Goal: Task Accomplishment & Management: Manage account settings

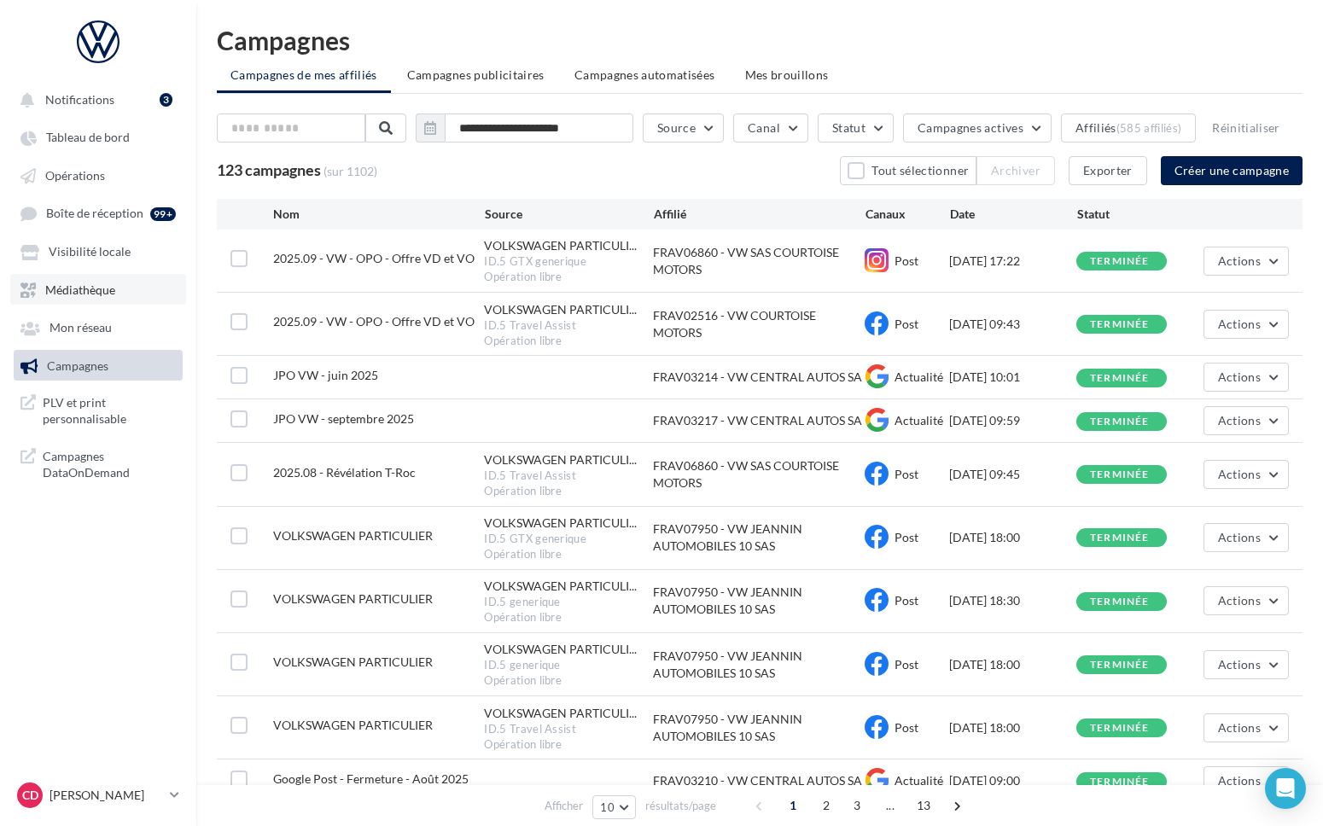
click at [88, 294] on span "Médiathèque" at bounding box center [80, 290] width 70 height 15
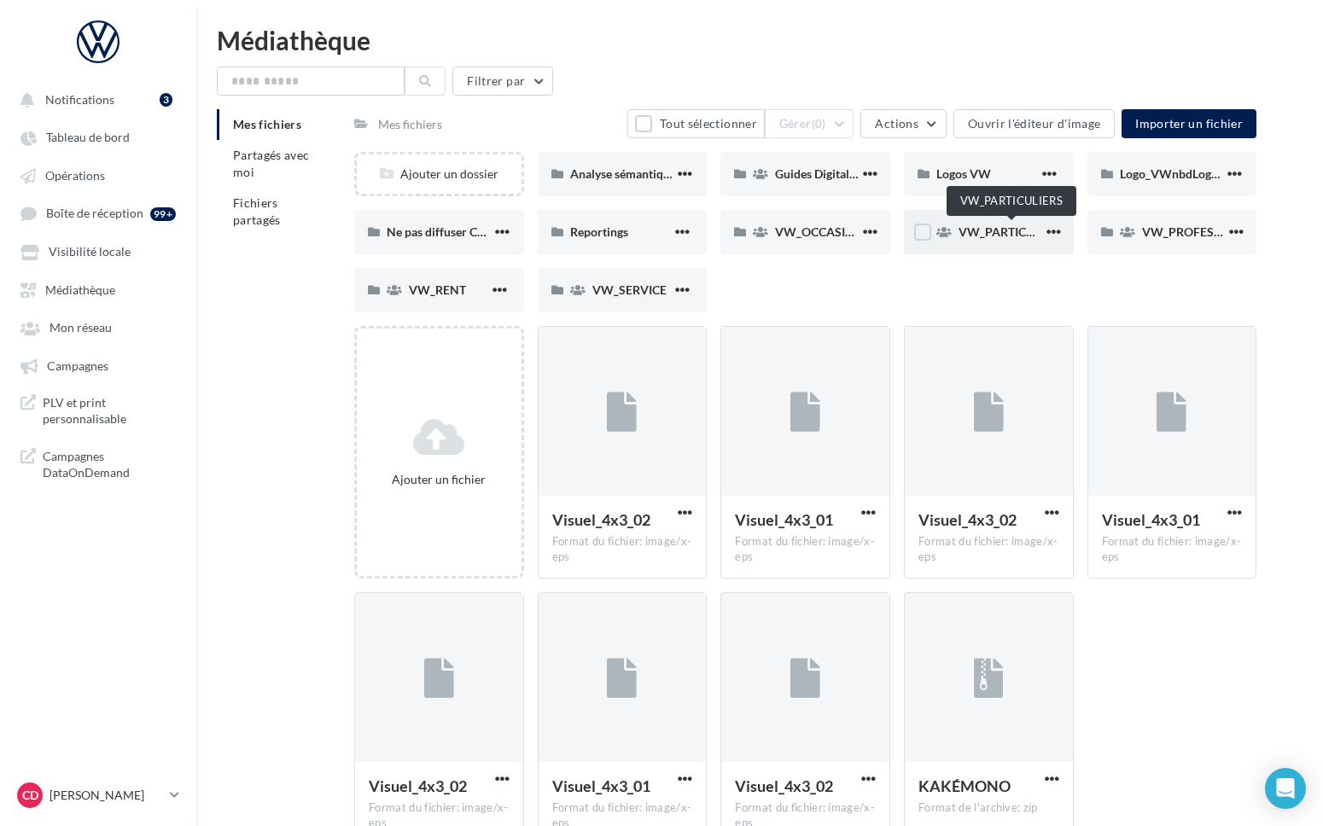
click at [1010, 234] on span "VW_PARTICULIERS" at bounding box center [1011, 231] width 107 height 15
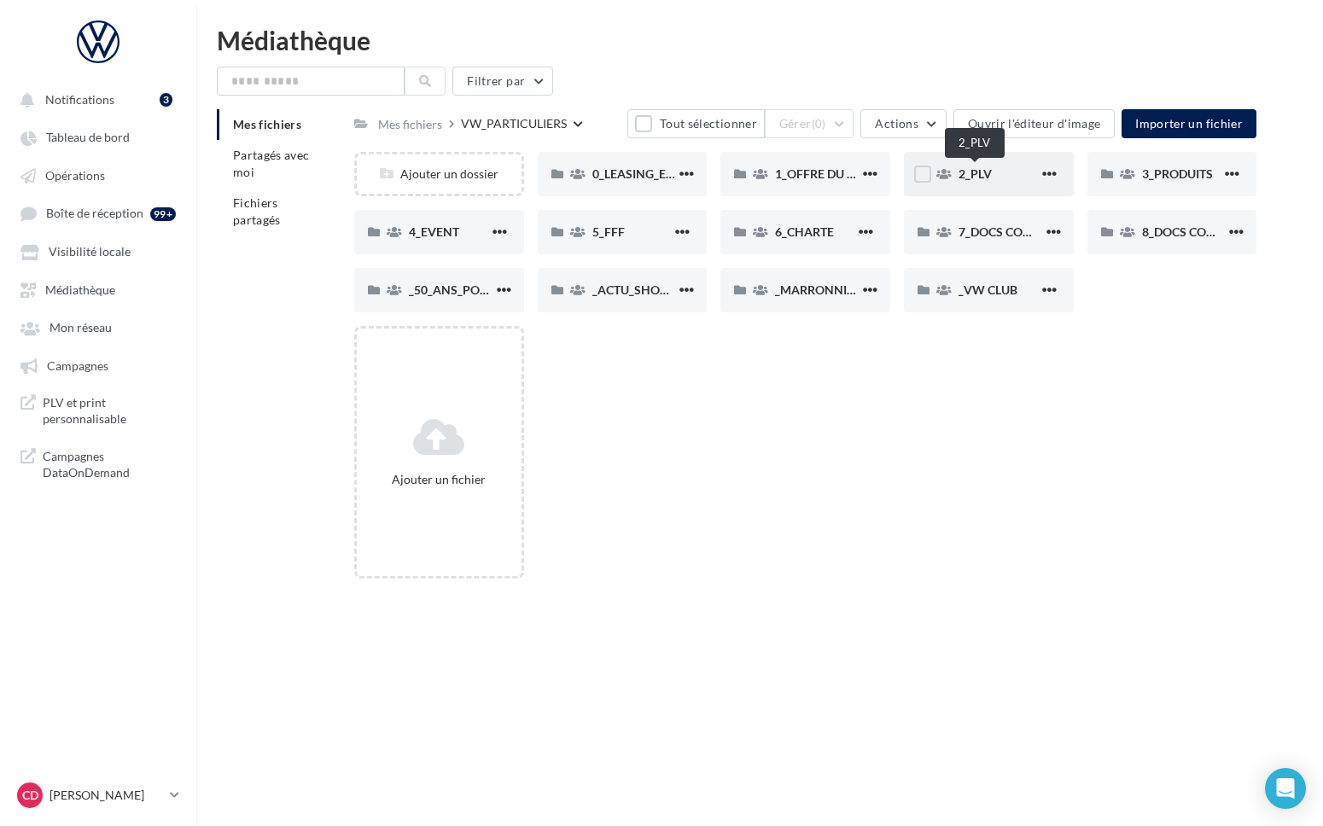
click at [978, 175] on span "2_PLV" at bounding box center [974, 173] width 33 height 15
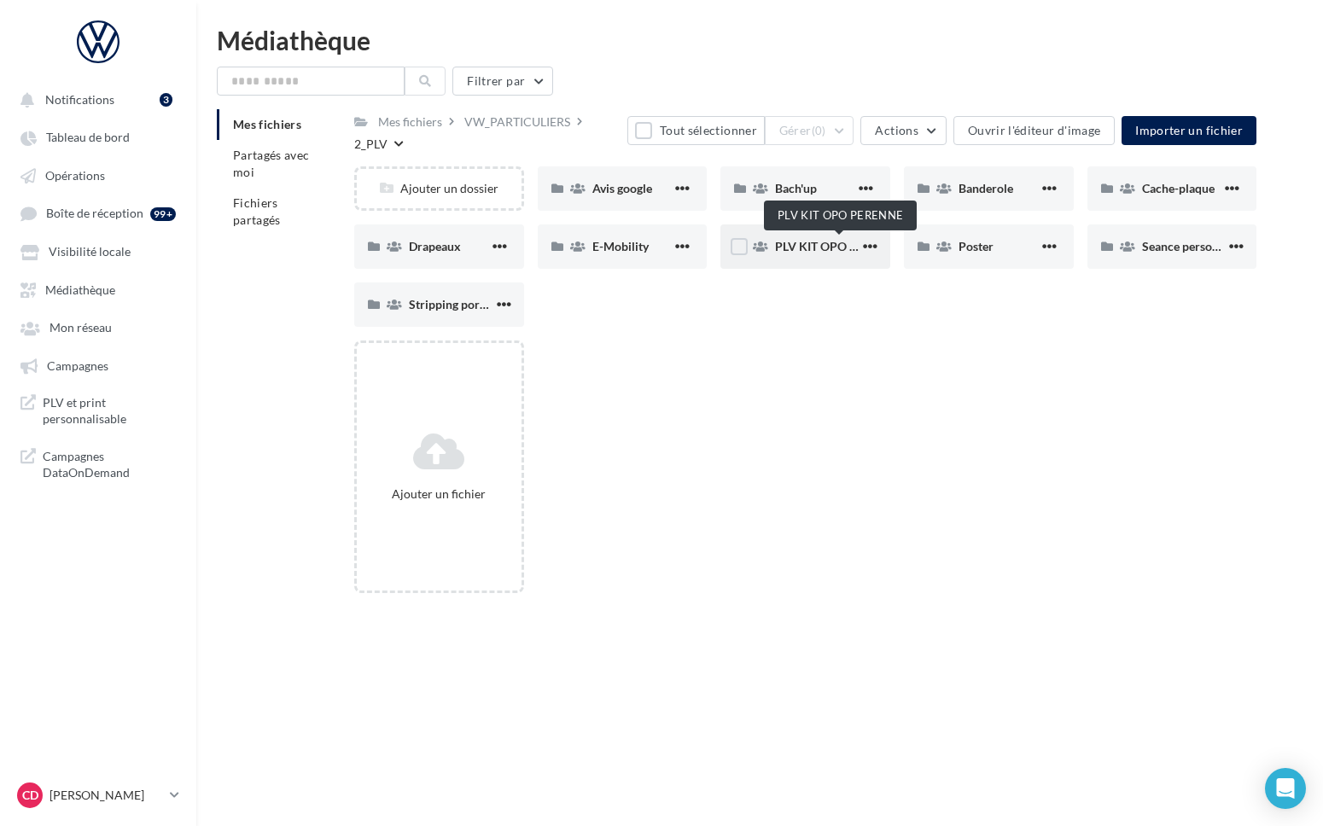
click at [805, 250] on span "PLV KIT OPO PERENNE" at bounding box center [839, 246] width 129 height 15
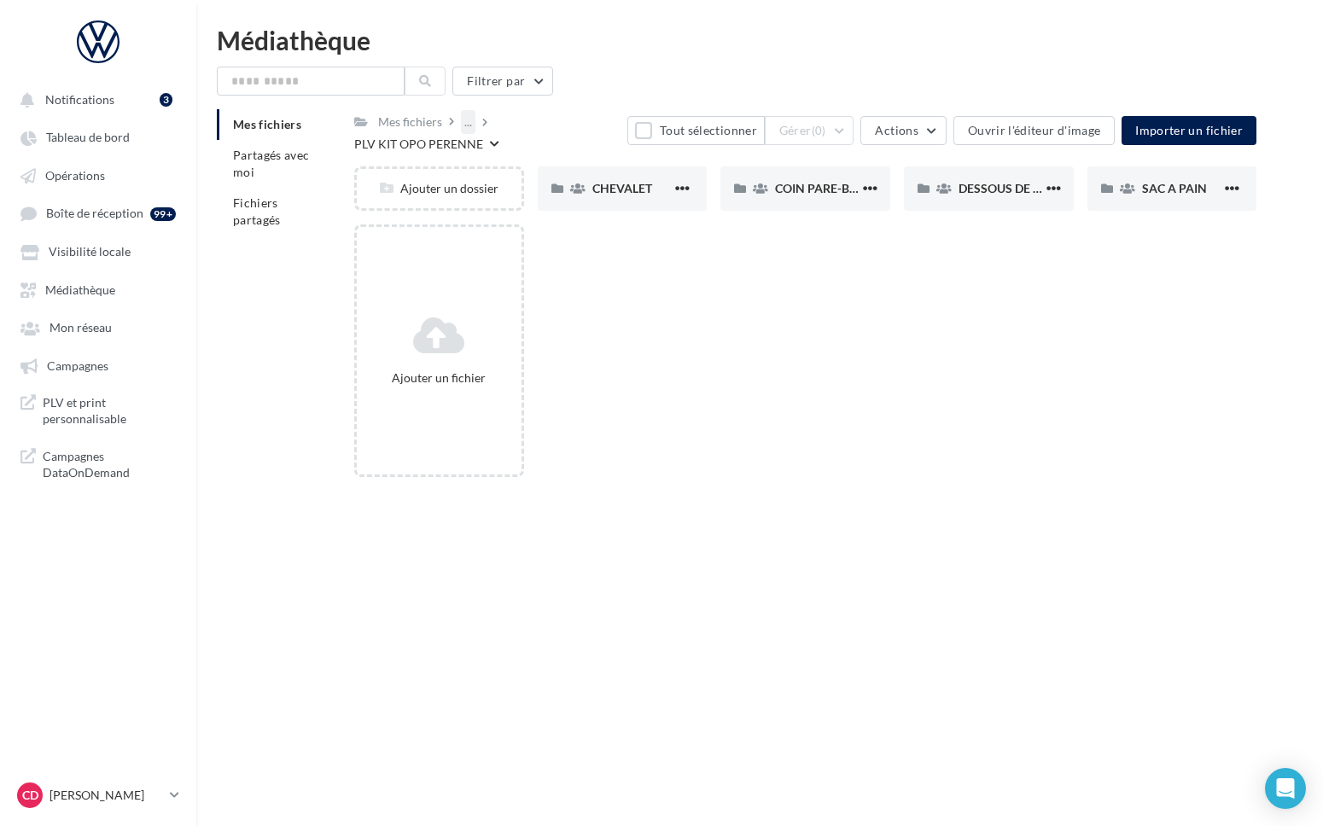
click at [468, 120] on div "..." at bounding box center [468, 122] width 15 height 24
click at [505, 201] on button "2_PLV" at bounding box center [589, 208] width 254 height 44
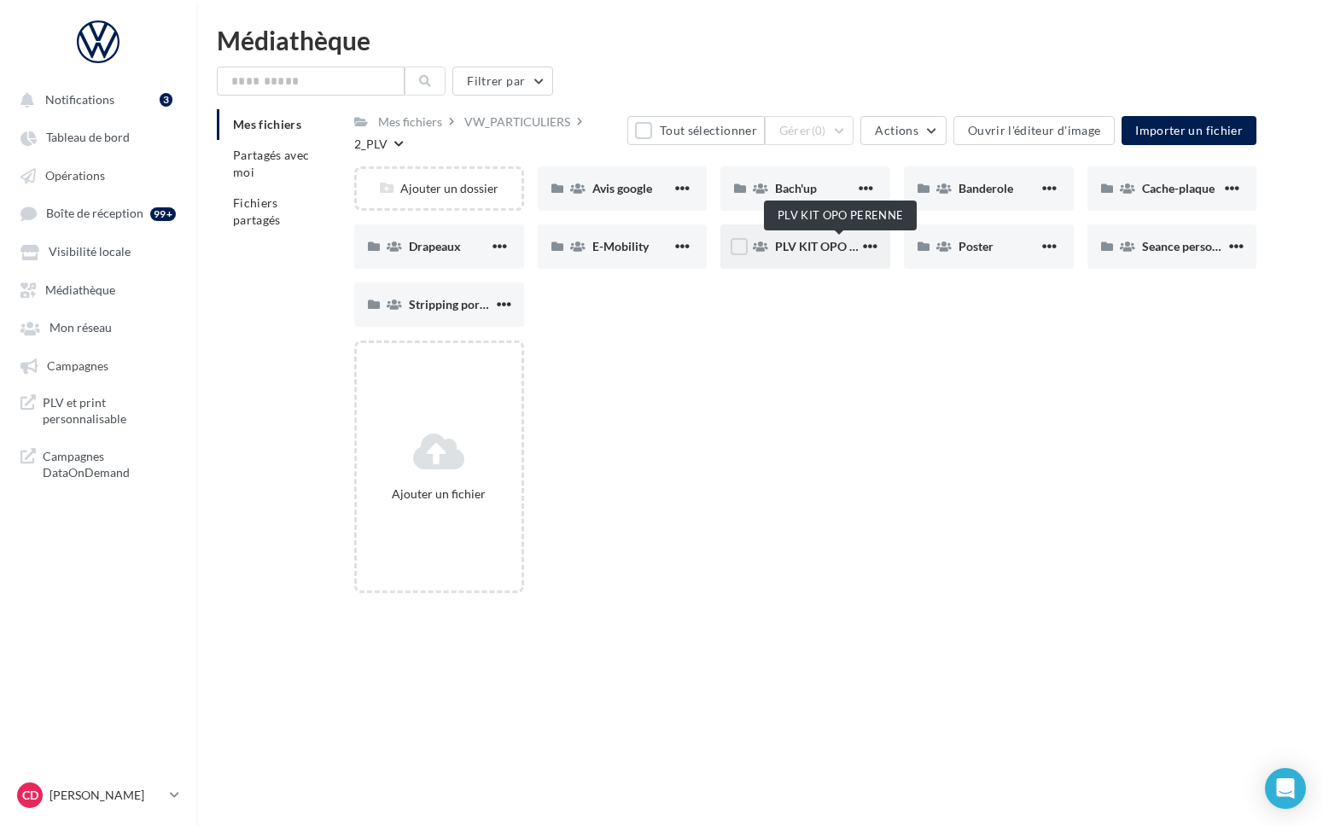
click at [799, 248] on span "PLV KIT OPO PERENNE" at bounding box center [839, 246] width 129 height 15
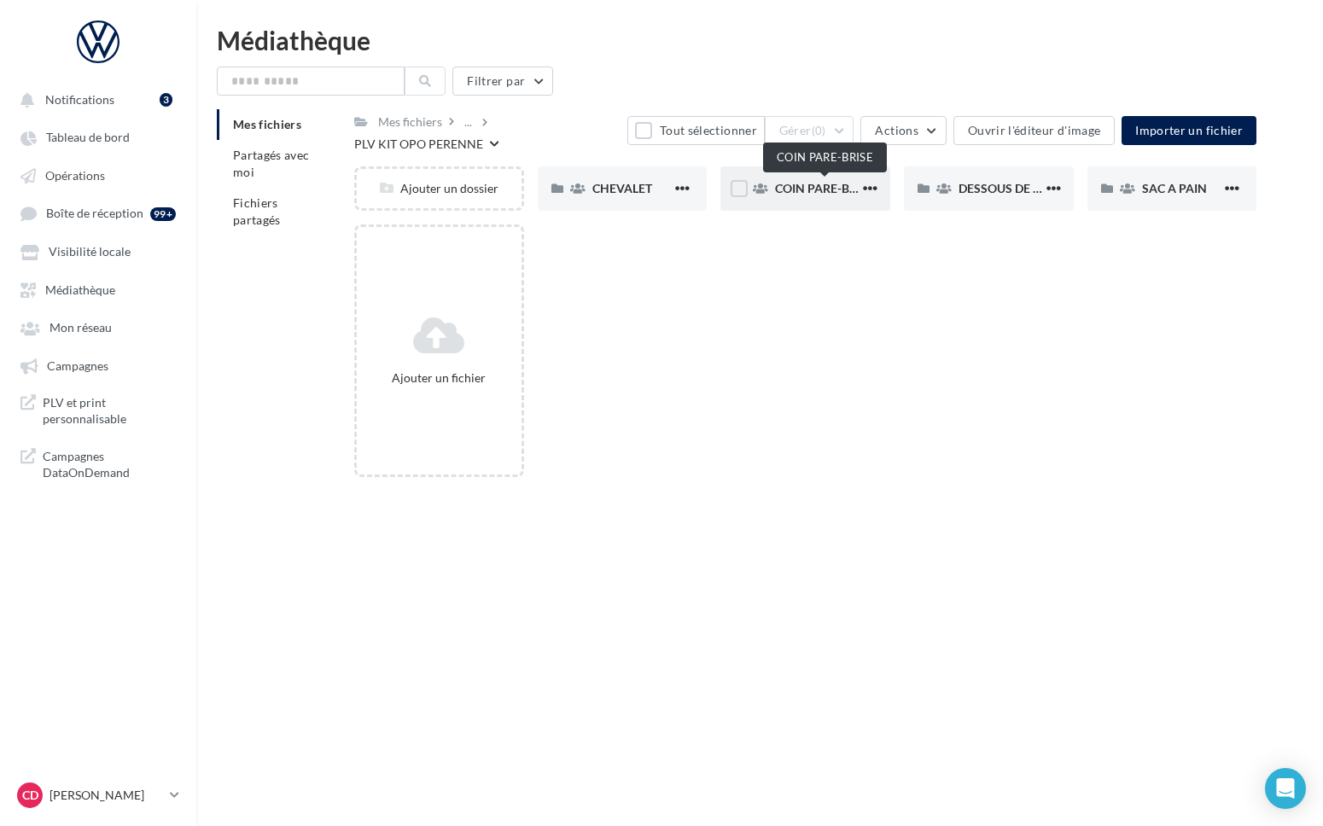
click at [800, 190] on span "COIN PARE-BRISE" at bounding box center [824, 188] width 99 height 15
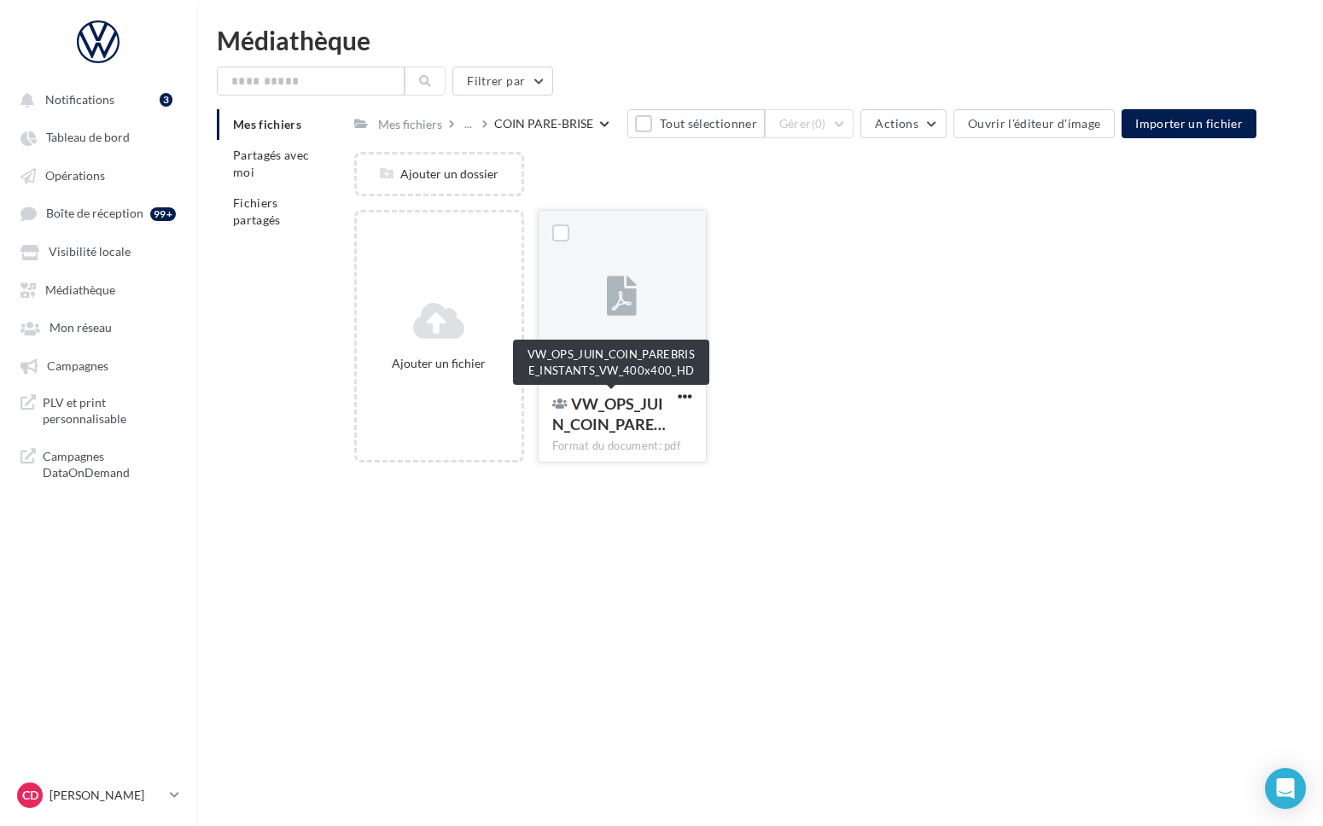
click at [645, 399] on span "VW_OPS_JUIN_COIN_PARE…" at bounding box center [609, 413] width 114 height 39
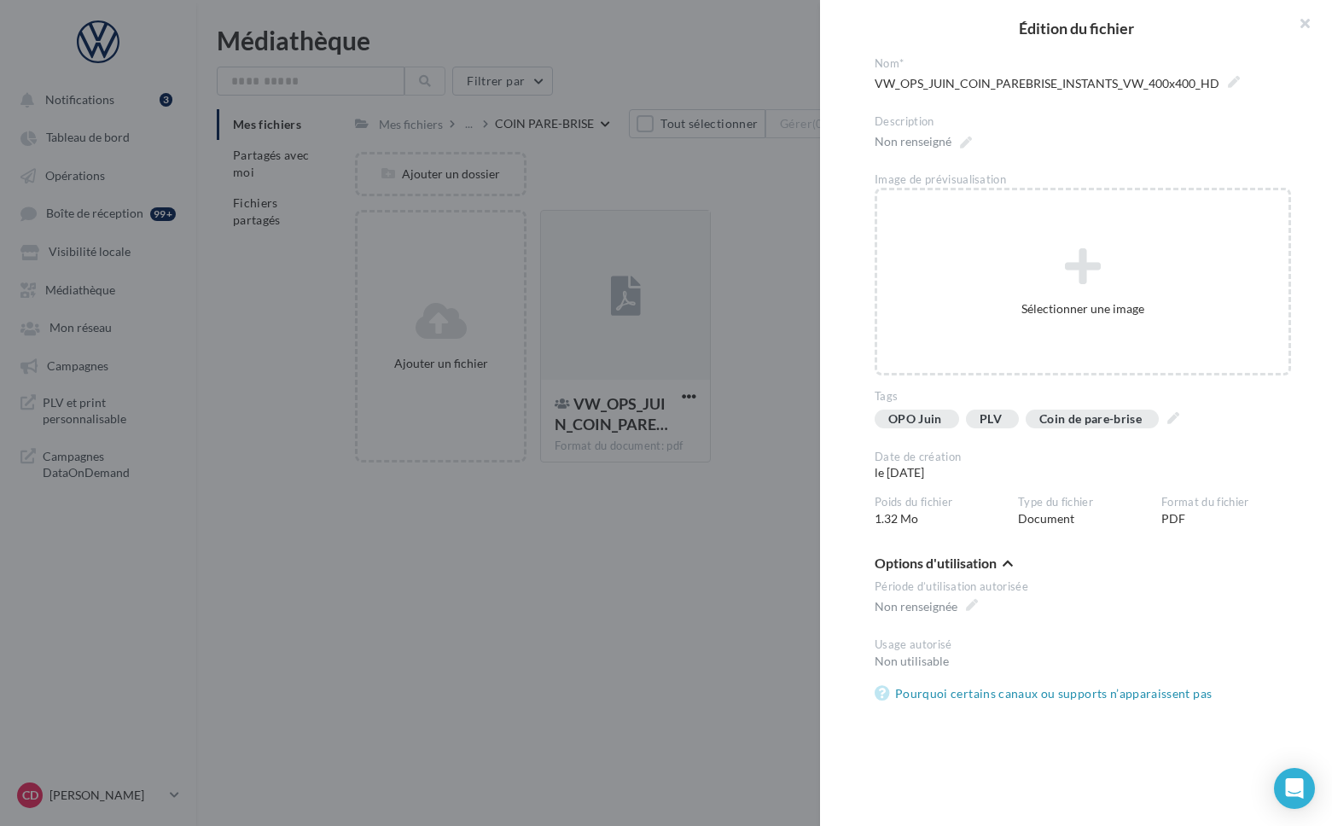
click at [737, 326] on div at bounding box center [666, 413] width 1332 height 826
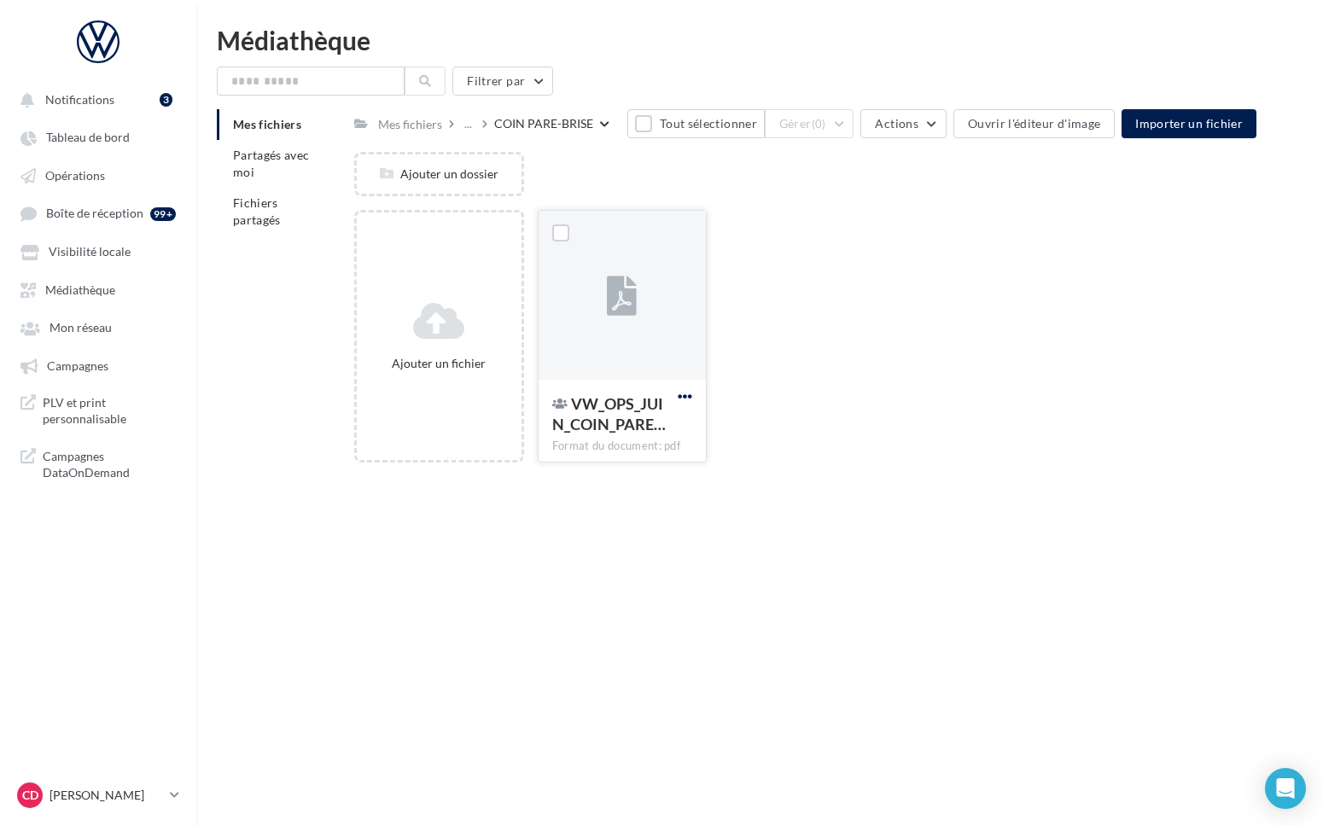
click at [688, 396] on span "button" at bounding box center [685, 396] width 15 height 15
click at [630, 487] on button "Télécharger" at bounding box center [600, 475] width 189 height 44
click at [558, 126] on div "COIN PARE-BRISE" at bounding box center [543, 123] width 99 height 17
click at [467, 125] on div "..." at bounding box center [468, 124] width 15 height 24
click at [514, 246] on button "PLV KIT OPO PERENNE" at bounding box center [589, 254] width 254 height 44
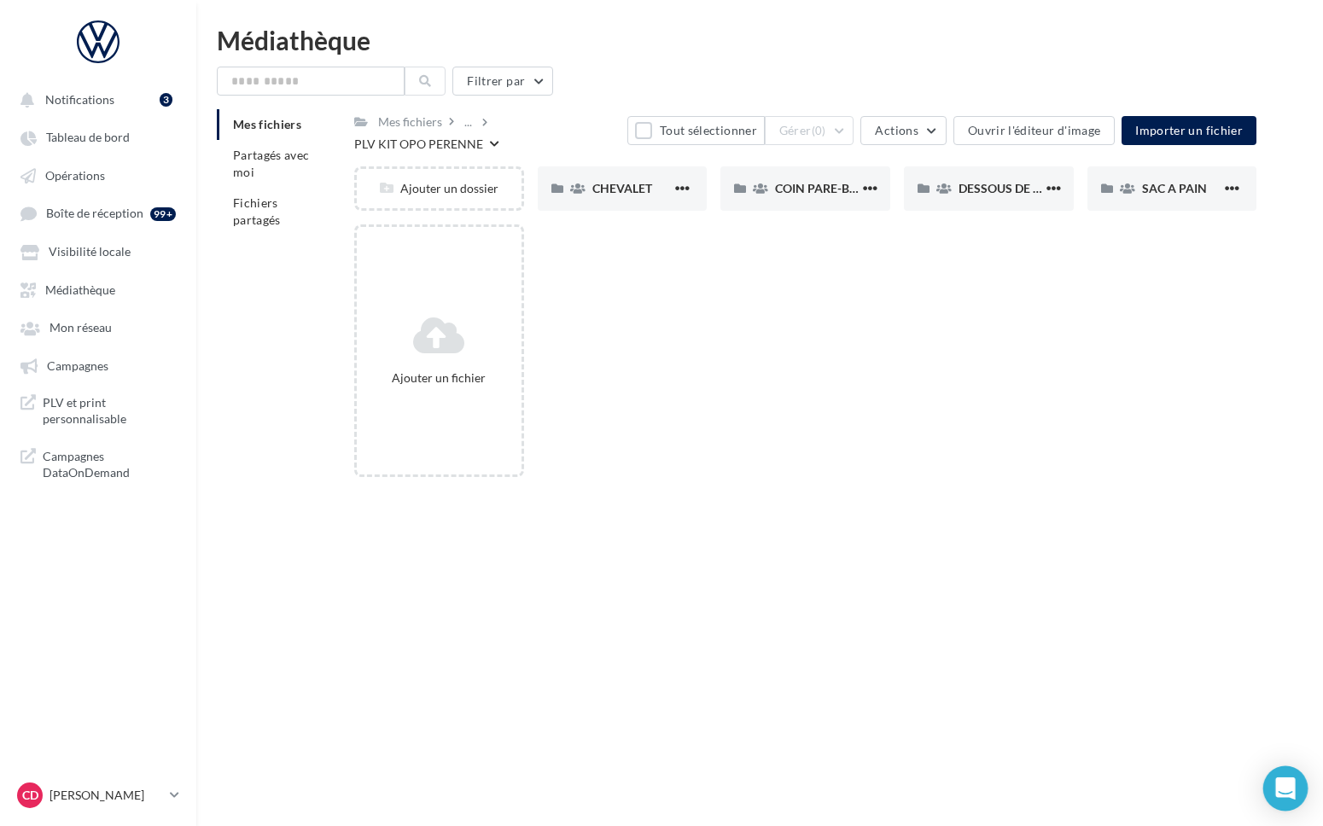
click at [1284, 788] on icon "Open Intercom Messenger" at bounding box center [1285, 789] width 20 height 22
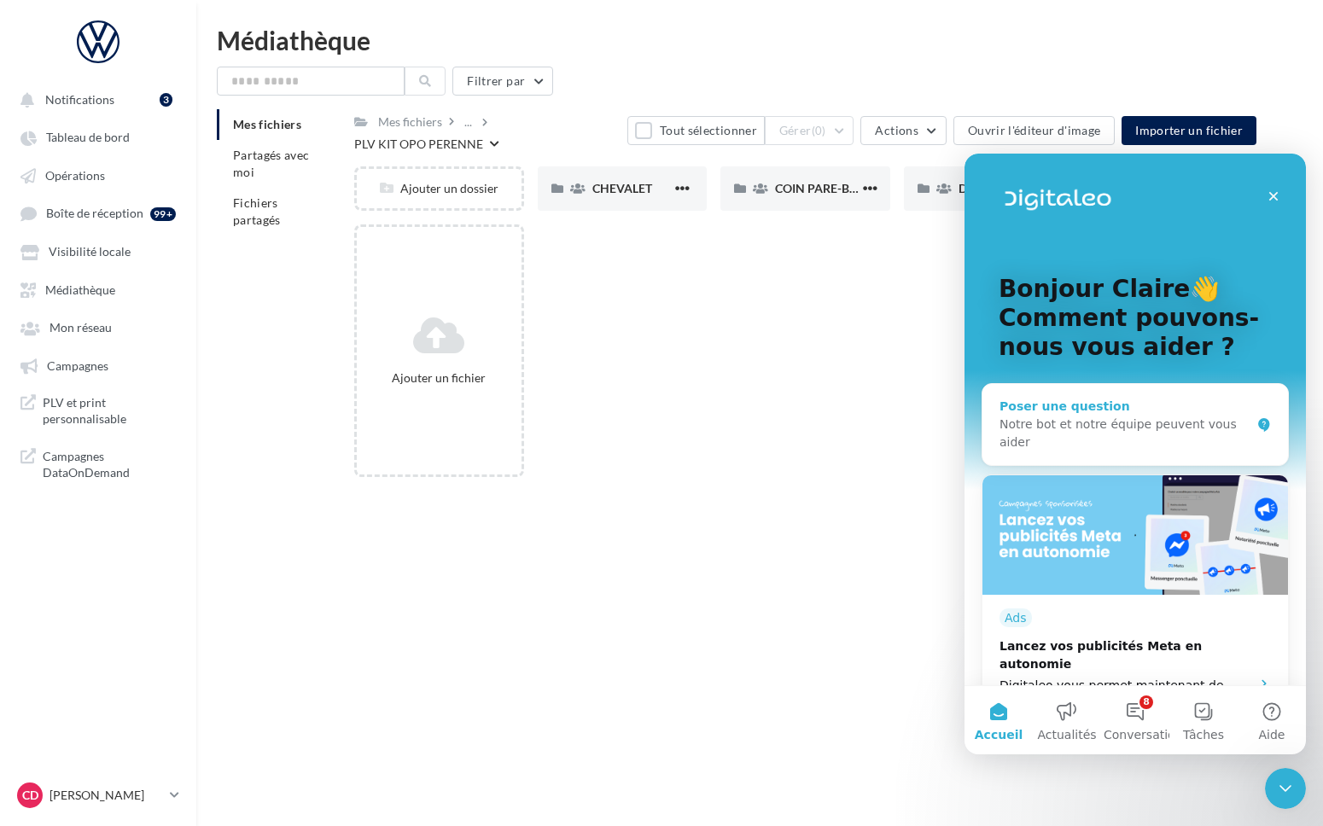
click at [1033, 422] on div "Notre bot et notre équipe peuvent vous aider" at bounding box center [1124, 434] width 251 height 36
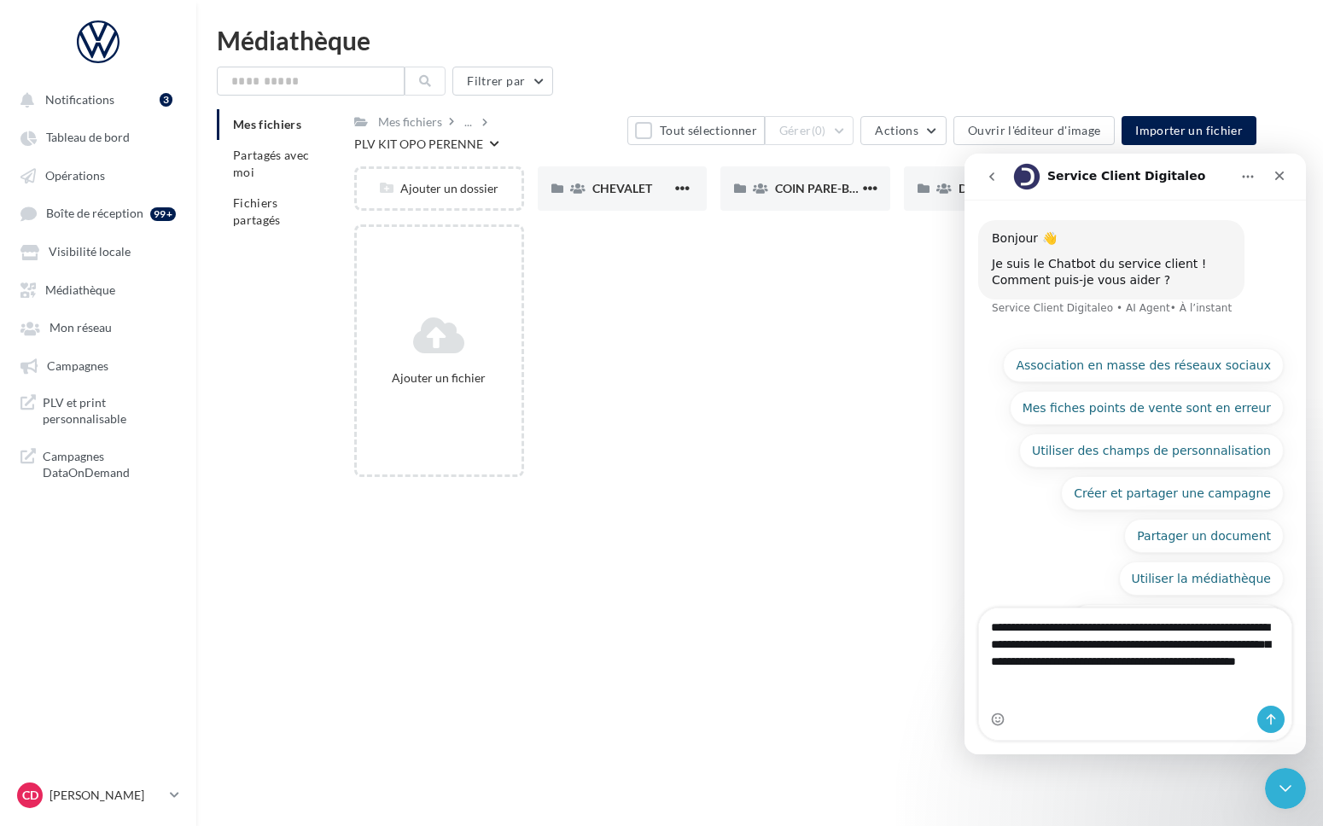
type textarea "**********"
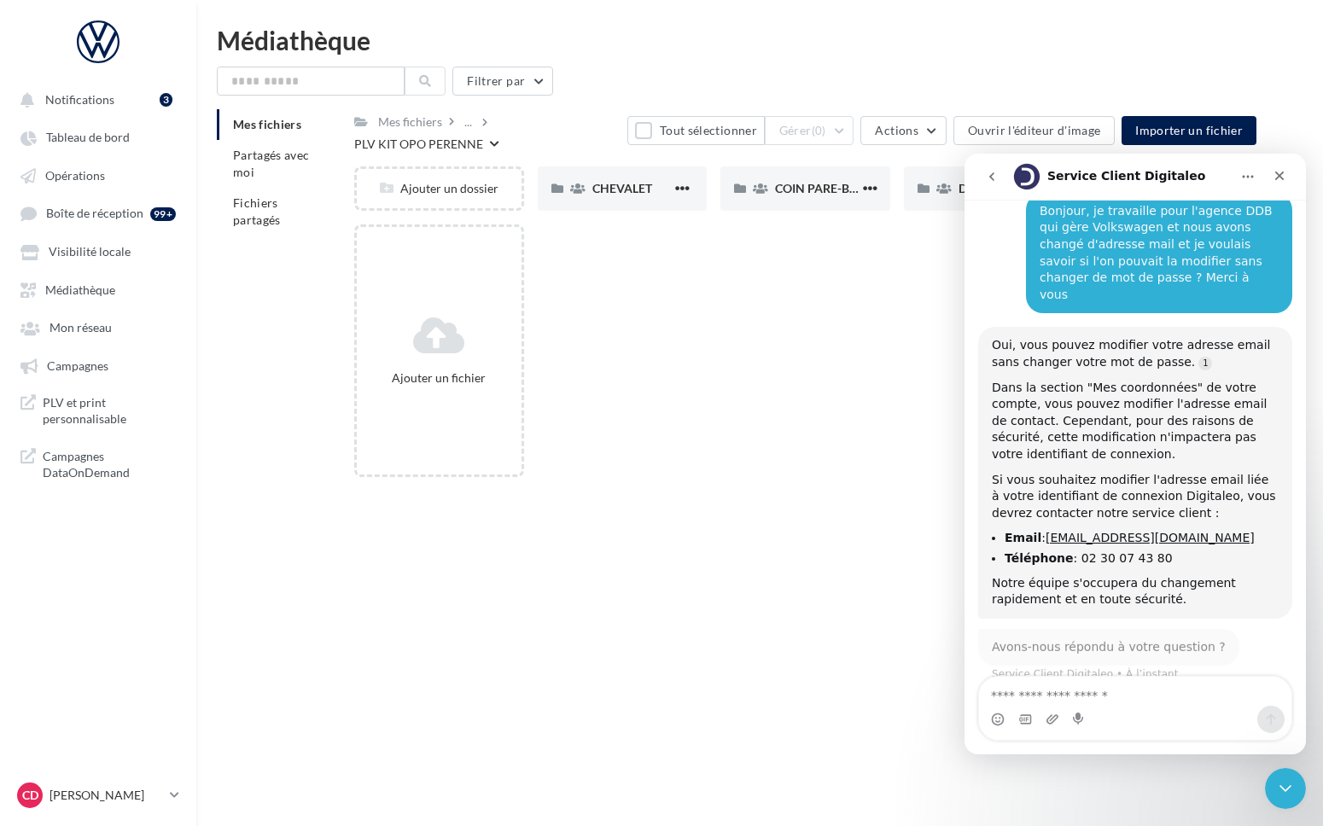
scroll to position [120, 0]
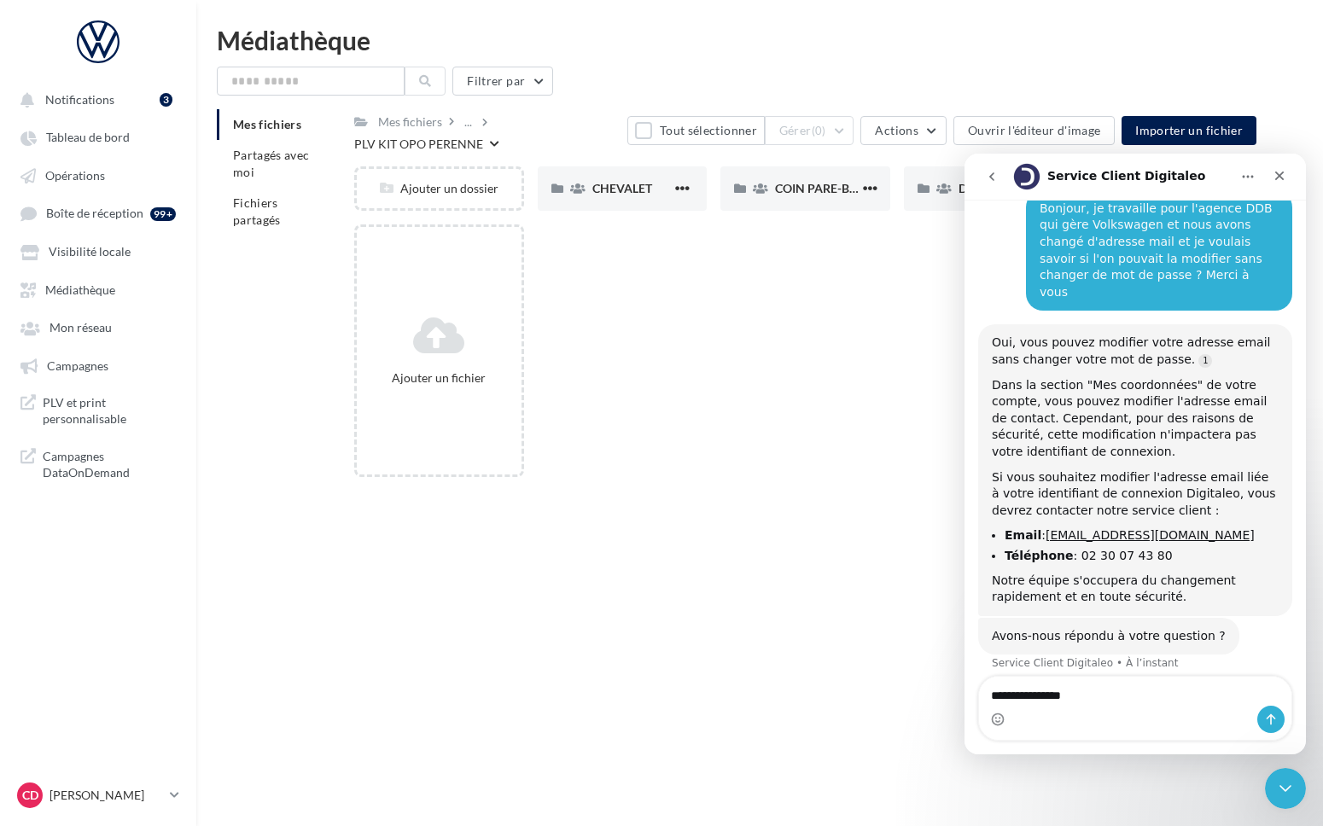
type textarea "**********"
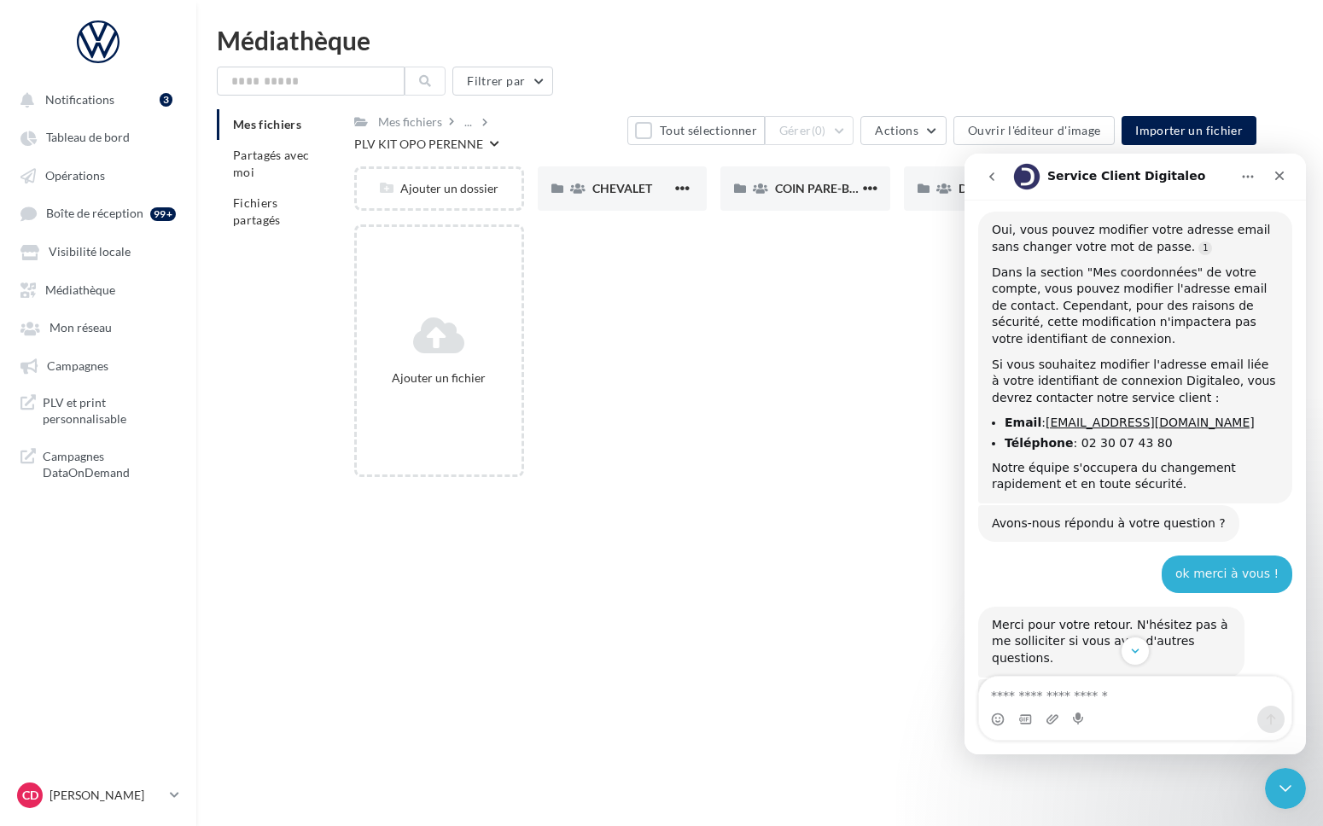
scroll to position [230, 0]
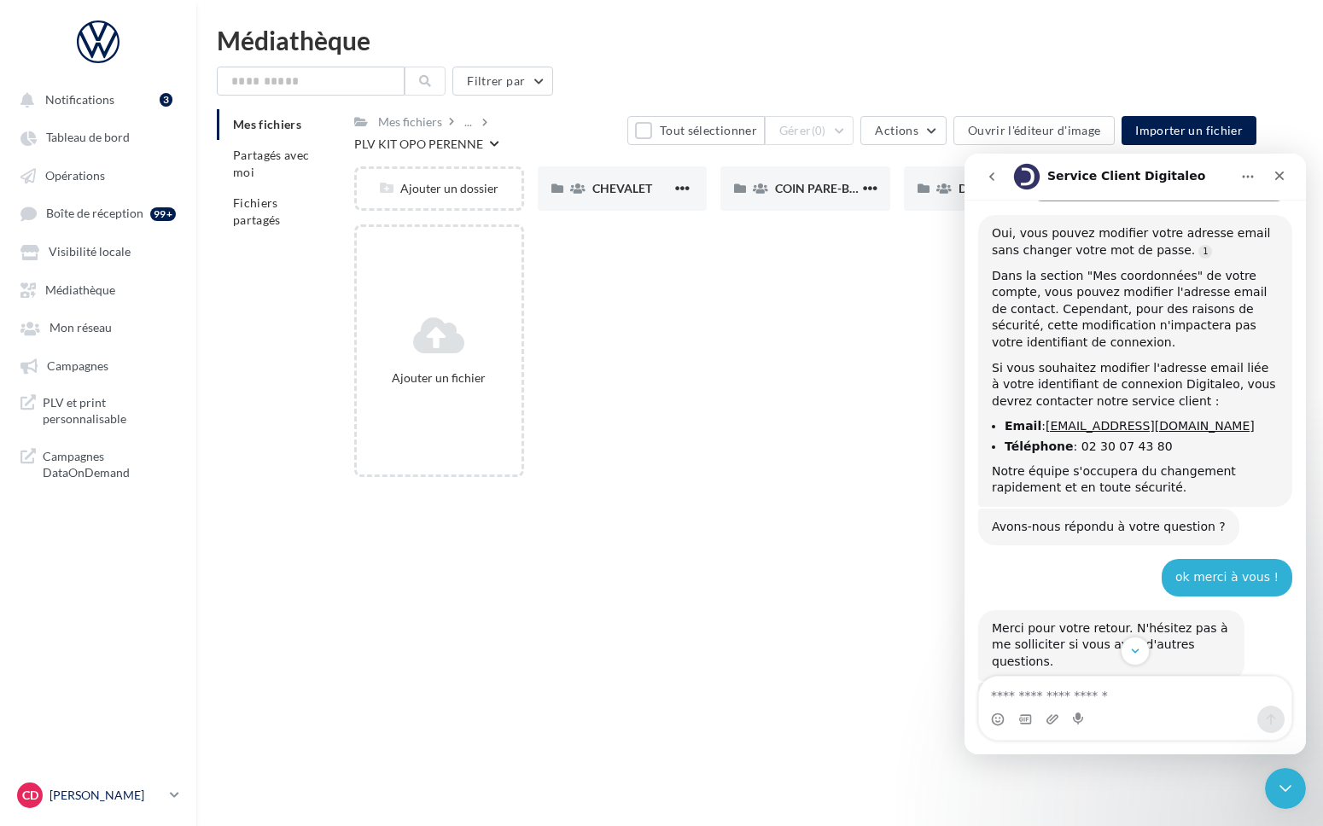
click at [172, 795] on icon at bounding box center [174, 795] width 9 height 15
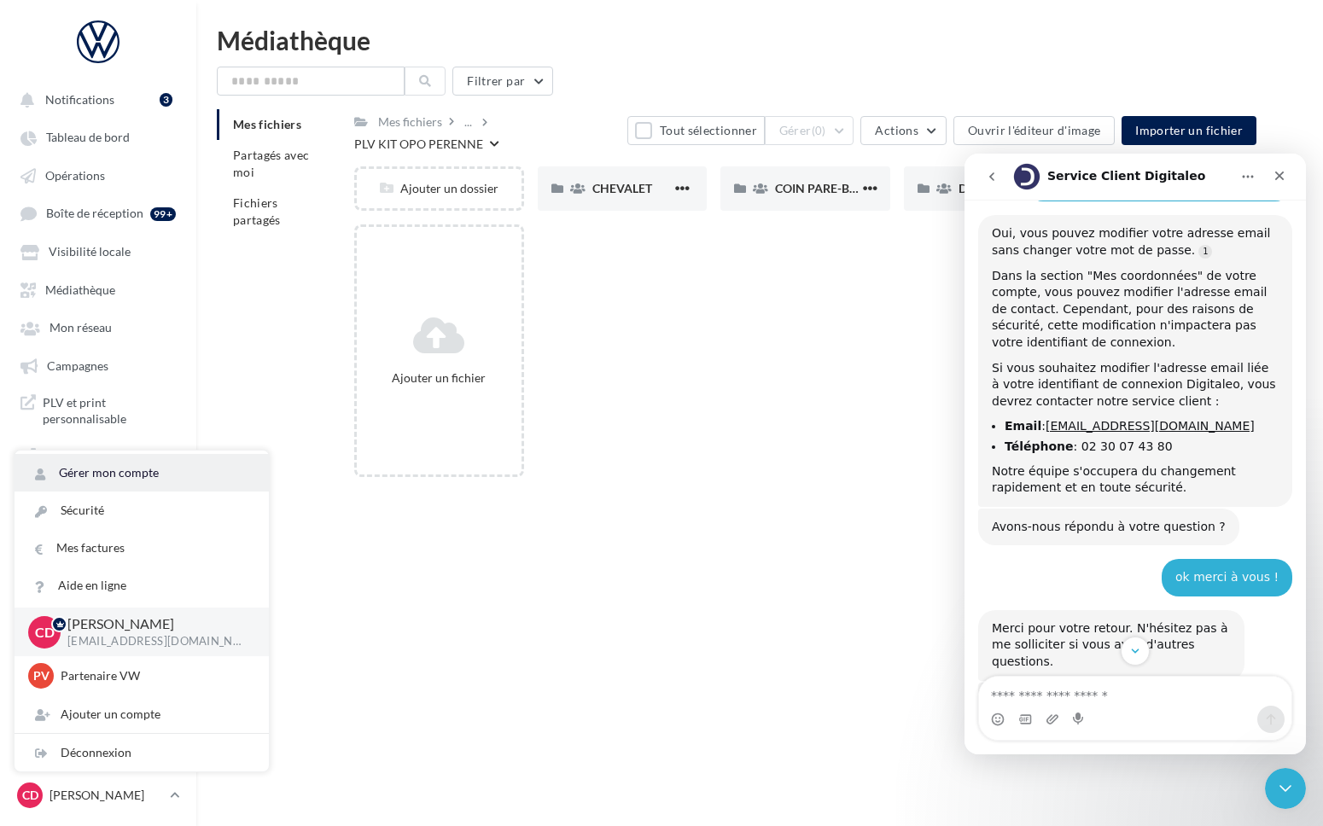
click at [119, 477] on link "Gérer mon compte" at bounding box center [142, 473] width 254 height 38
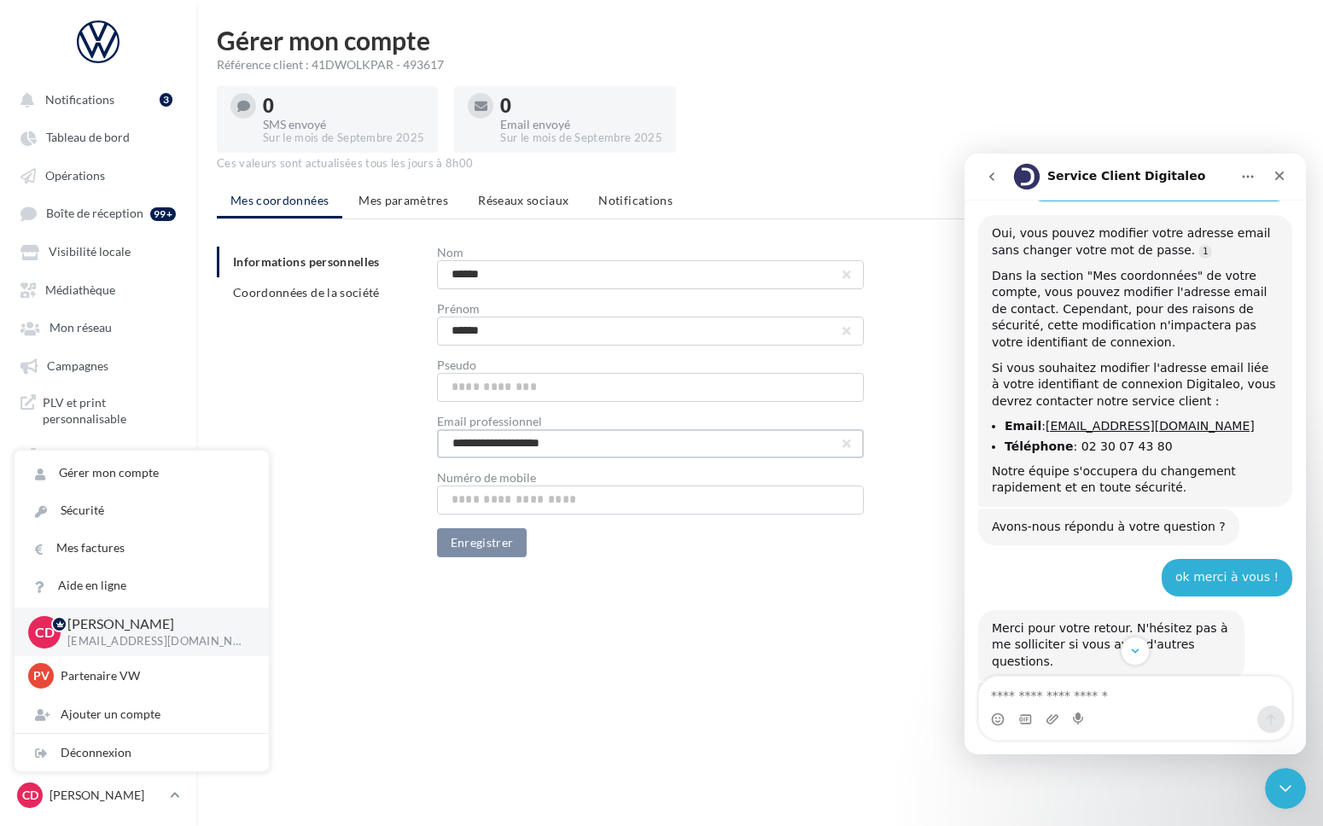
click at [569, 438] on input "**********" at bounding box center [650, 443] width 427 height 29
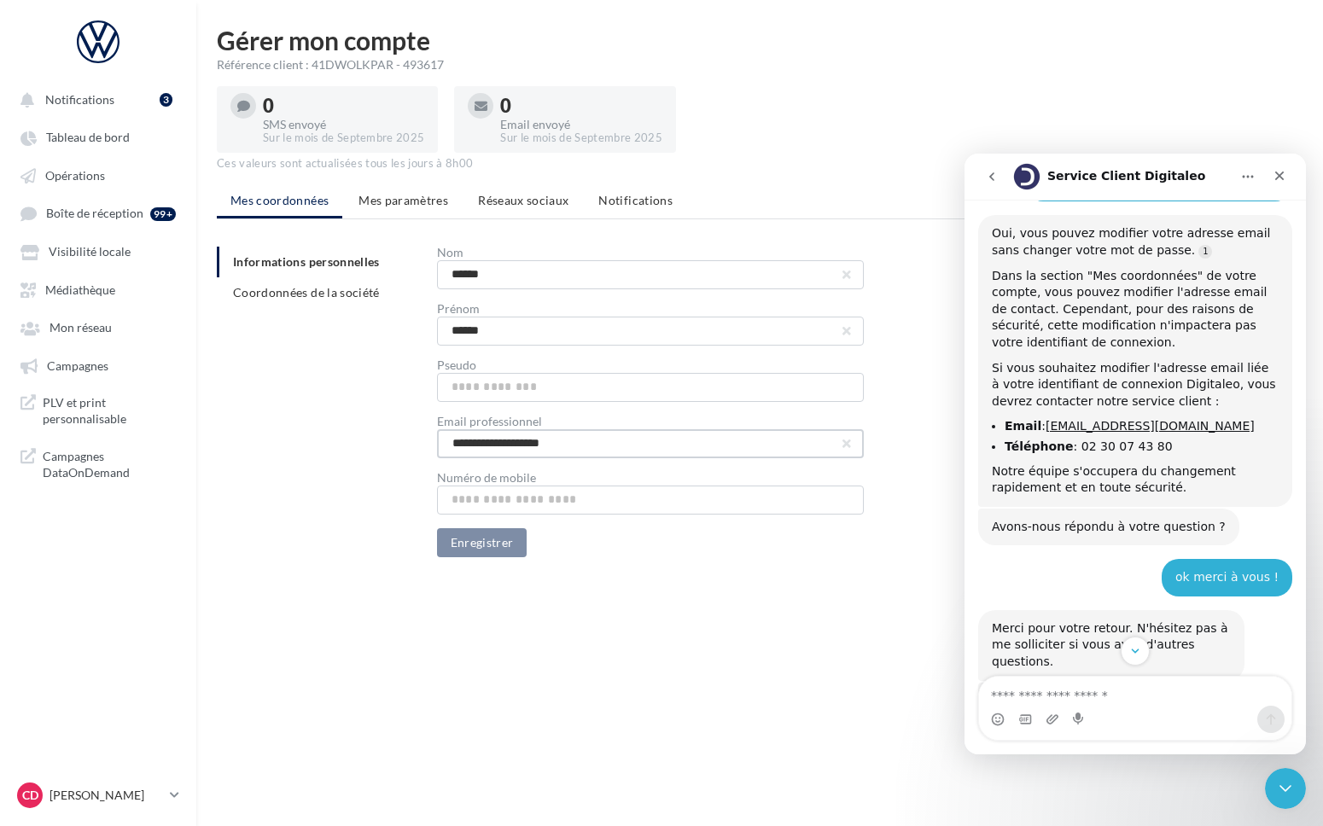
click at [570, 445] on input "**********" at bounding box center [650, 443] width 427 height 29
type input "**********"
click at [478, 551] on button "Enregistrer" at bounding box center [482, 542] width 90 height 29
click at [389, 207] on li "Mes paramètres" at bounding box center [403, 200] width 117 height 31
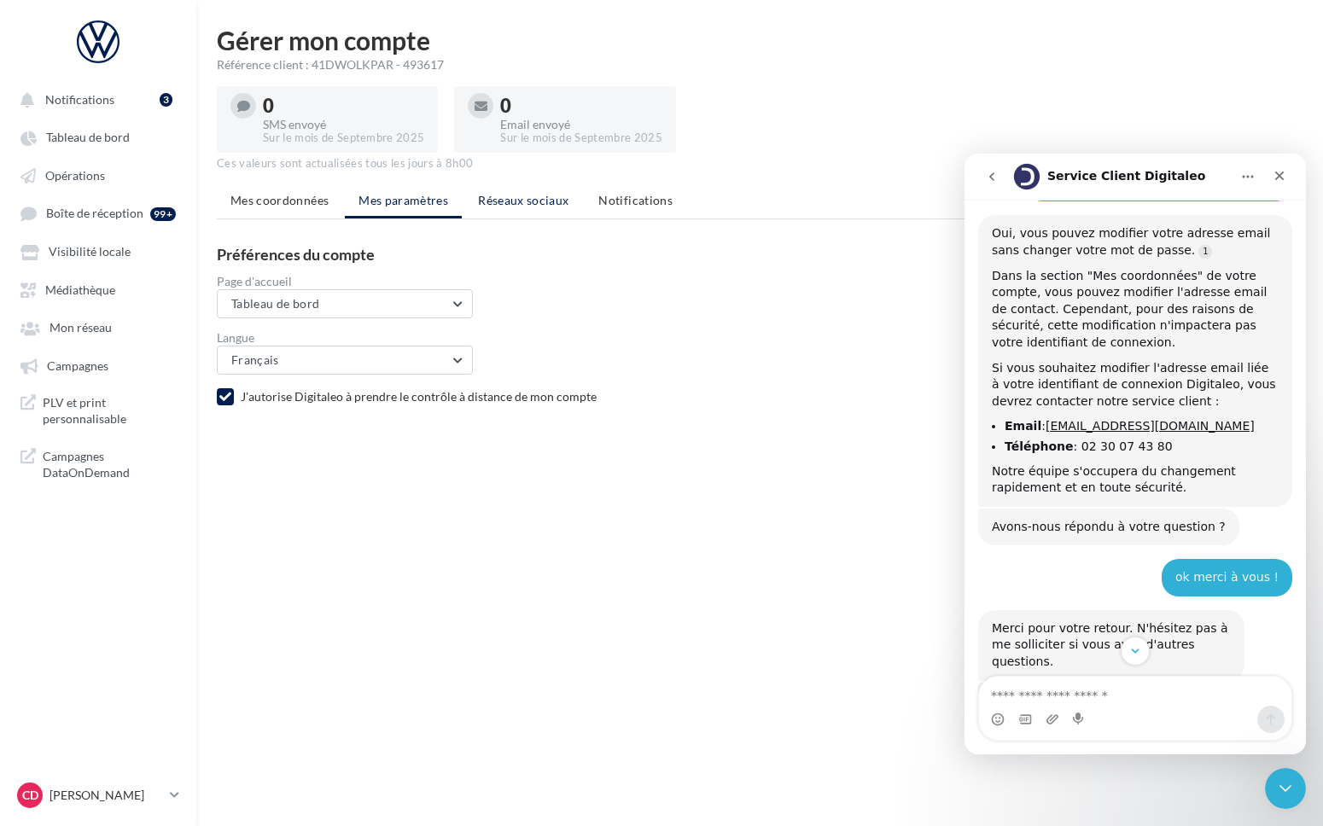
click at [519, 200] on span "Réseaux sociaux" at bounding box center [523, 200] width 90 height 15
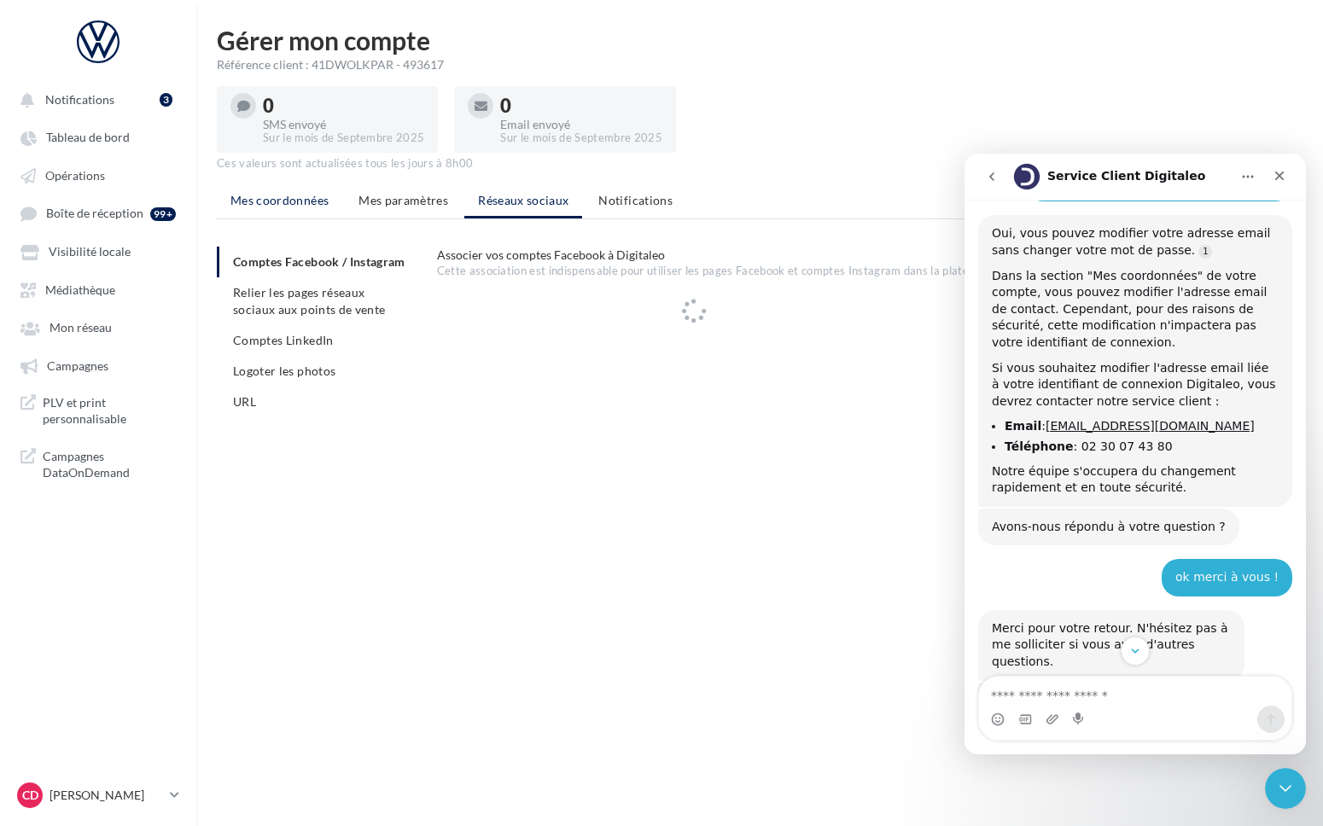
click at [280, 190] on li "Mes coordonnées" at bounding box center [279, 200] width 125 height 31
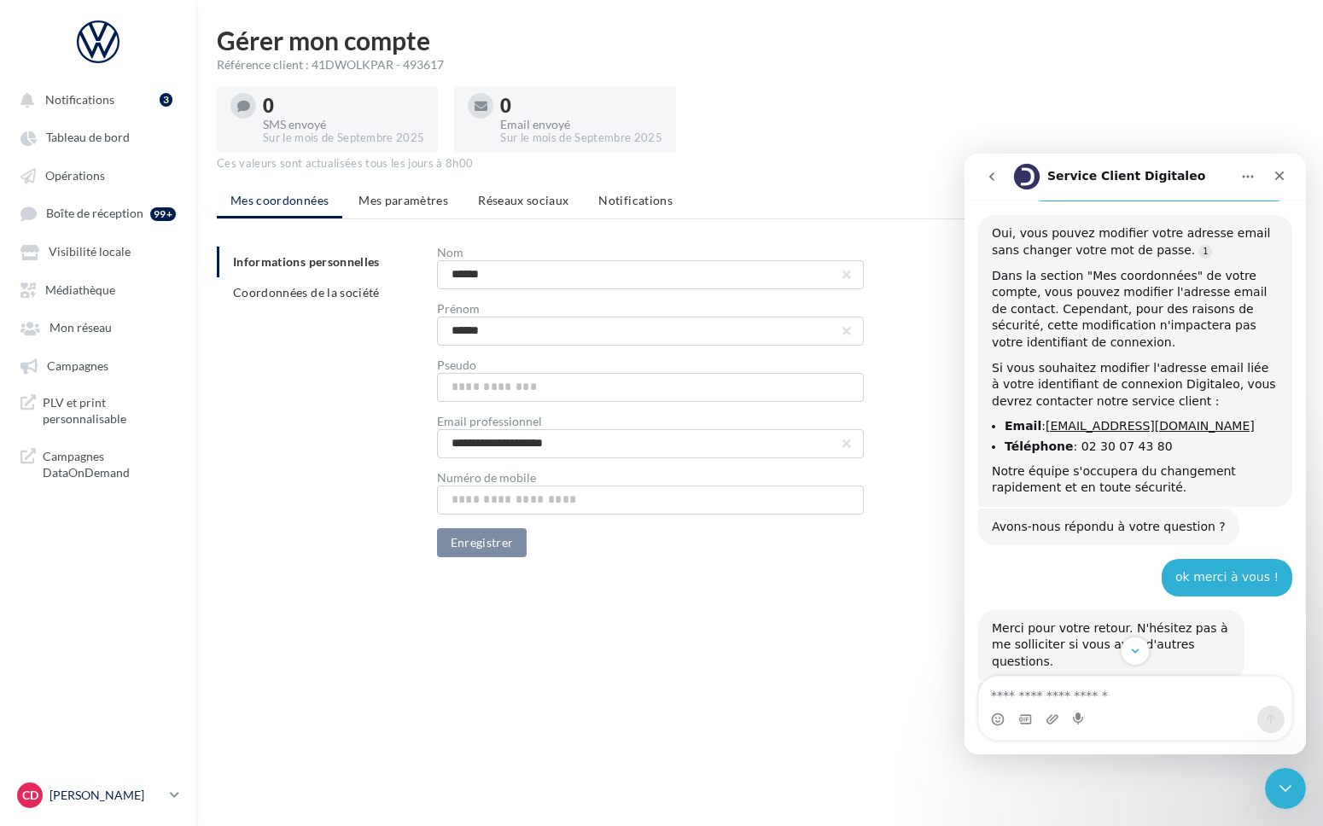
click at [179, 792] on link "CD [PERSON_NAME] [EMAIL_ADDRESS][DOMAIN_NAME]" at bounding box center [98, 795] width 169 height 32
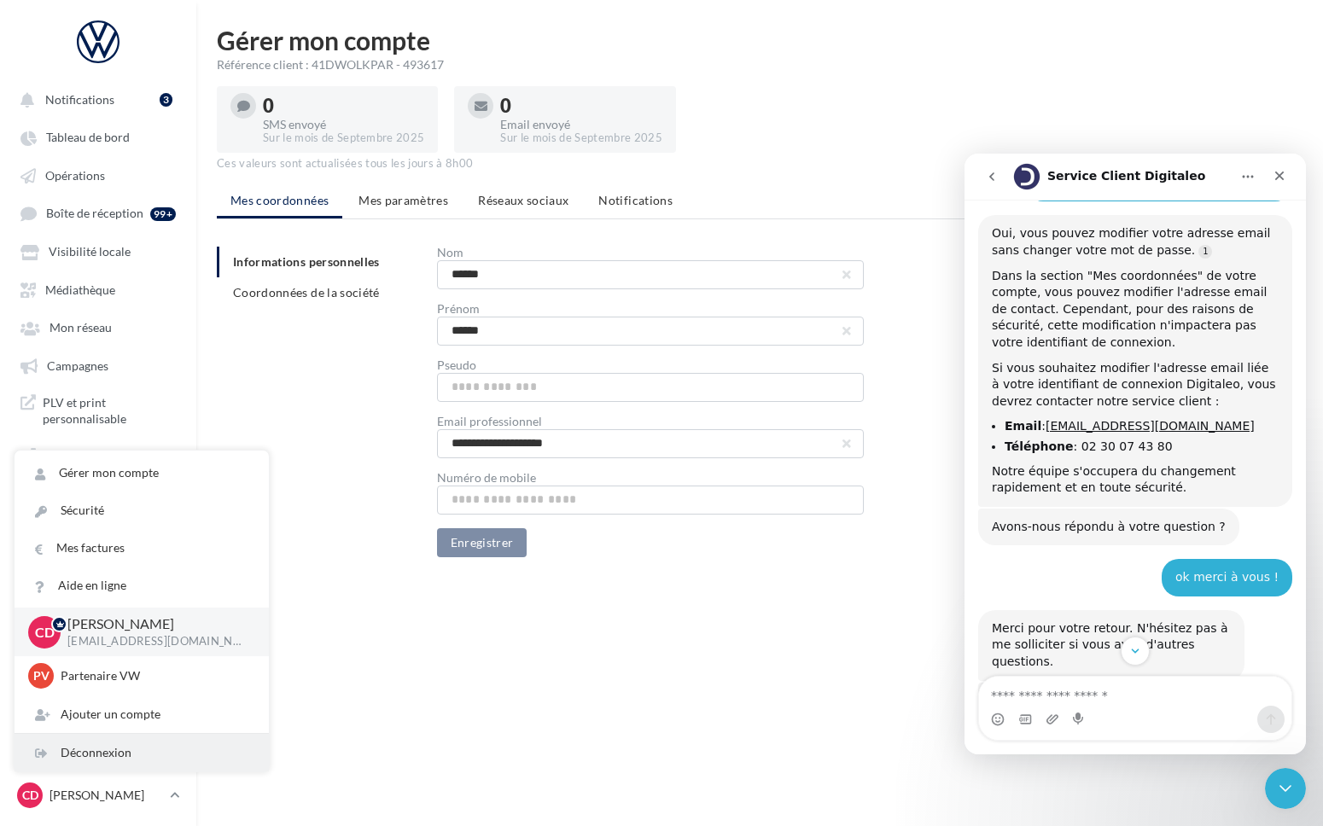
click at [134, 747] on div "Déconnexion" at bounding box center [142, 753] width 254 height 38
